Goal: Information Seeking & Learning: Learn about a topic

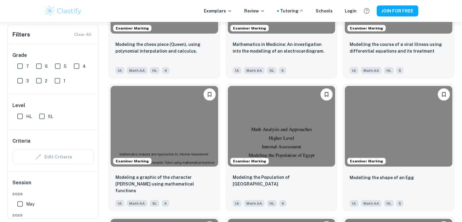
scroll to position [1328, 0]
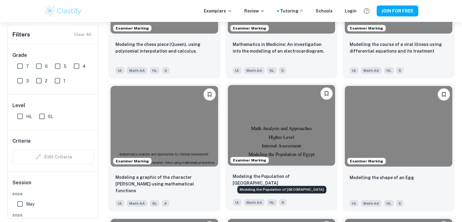
click at [282, 179] on p "Modeling the Population of [GEOGRAPHIC_DATA]" at bounding box center [282, 179] width 98 height 13
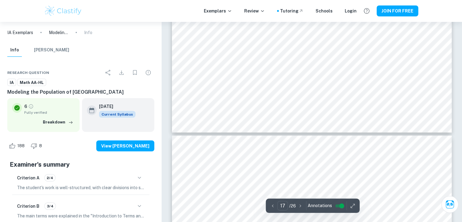
scroll to position [6288, 0]
type input "18"
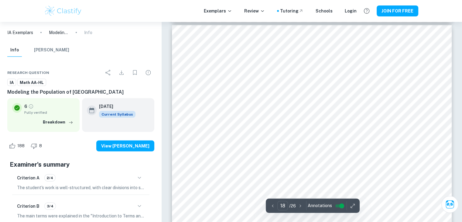
scroll to position [6396, 0]
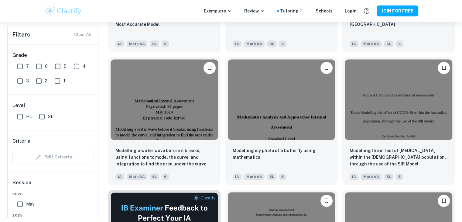
scroll to position [823, 0]
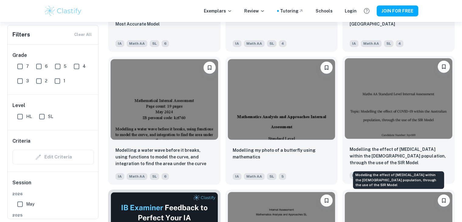
click at [374, 155] on p "Modelling the effect of [MEDICAL_DATA] within the [DEMOGRAPHIC_DATA] population…" at bounding box center [399, 156] width 98 height 20
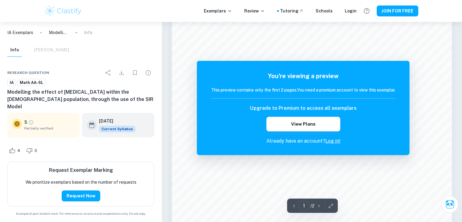
scroll to position [485, 0]
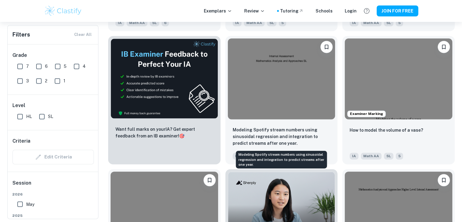
scroll to position [1081, 0]
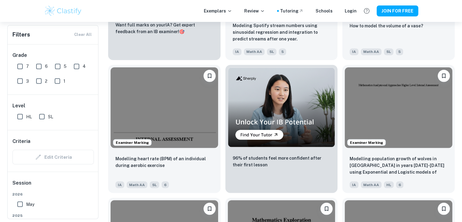
click at [241, 159] on p "96% of students feel more confident after their first lesson" at bounding box center [282, 160] width 98 height 13
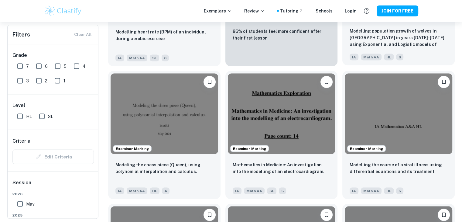
scroll to position [1209, 0]
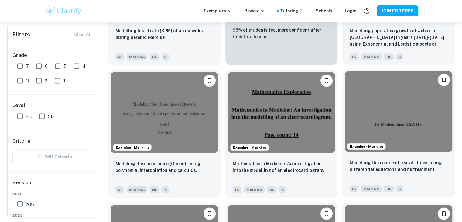
click at [374, 118] on img at bounding box center [399, 111] width 108 height 81
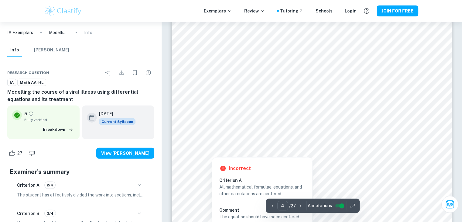
scroll to position [1474, 0]
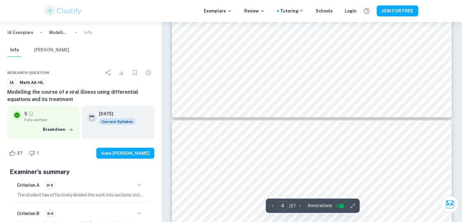
type input "5"
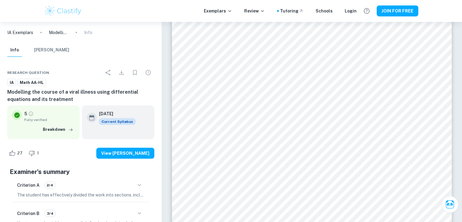
scroll to position [1716, 0]
